Goal: Transaction & Acquisition: Purchase product/service

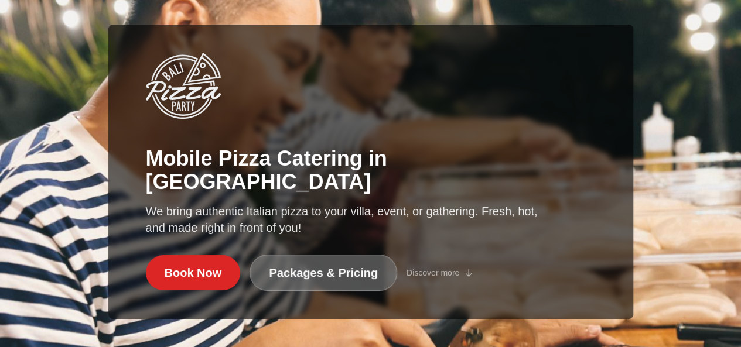
click at [312, 272] on link "Packages & Pricing" at bounding box center [324, 273] width 148 height 36
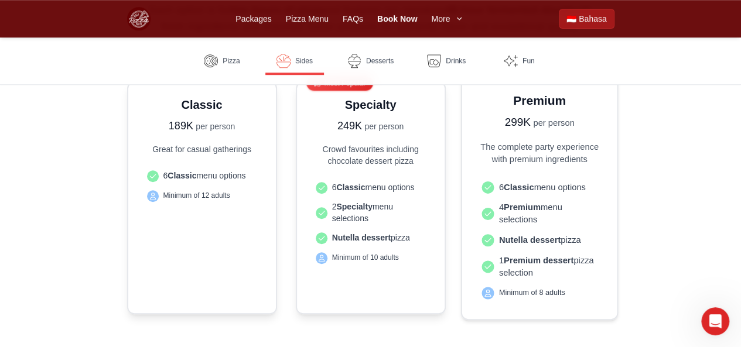
scroll to position [352, 0]
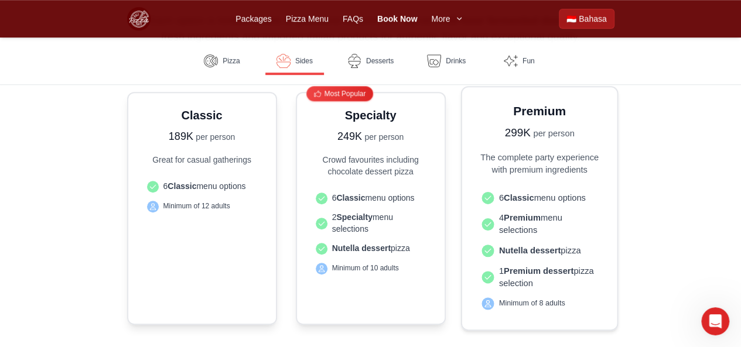
click at [524, 116] on h3 "Premium" at bounding box center [538, 110] width 125 height 17
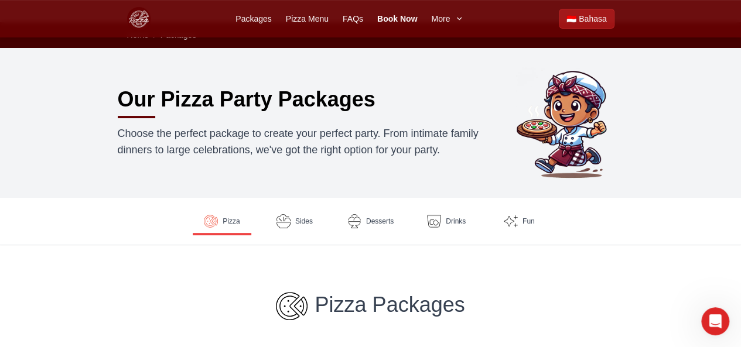
scroll to position [0, 0]
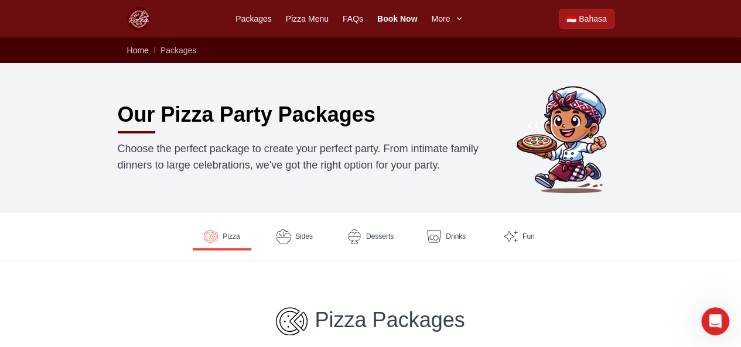
click at [139, 46] on span "Home" at bounding box center [138, 50] width 22 height 9
